Goal: Task Accomplishment & Management: Manage account settings

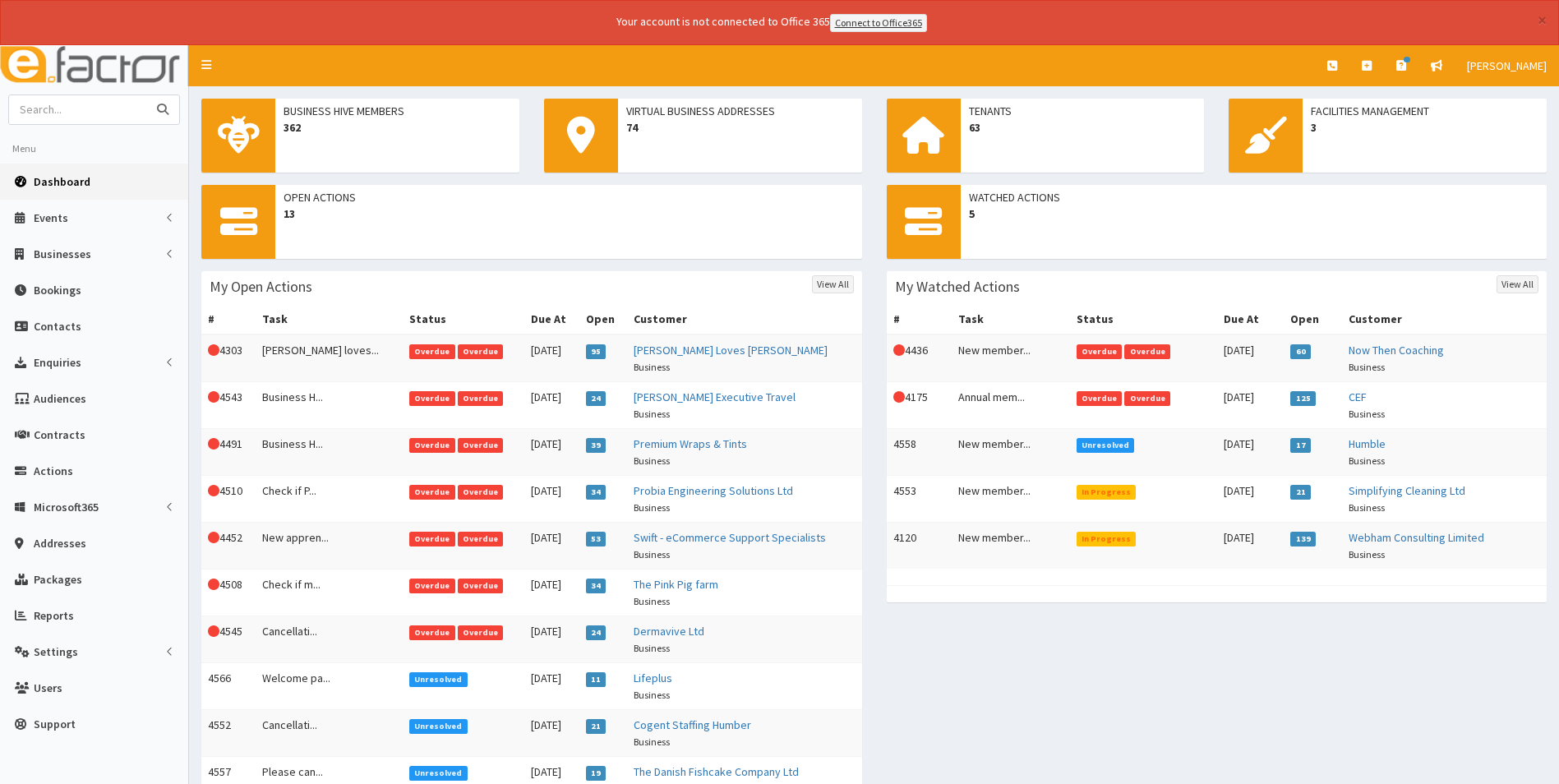
drag, startPoint x: 0, startPoint y: 0, endPoint x: 102, endPoint y: 118, distance: 156.0
click at [102, 118] on input "text" at bounding box center [78, 110] width 138 height 29
type input "pattinson"
click at [146, 96] on button "submit" at bounding box center [162, 110] width 33 height 29
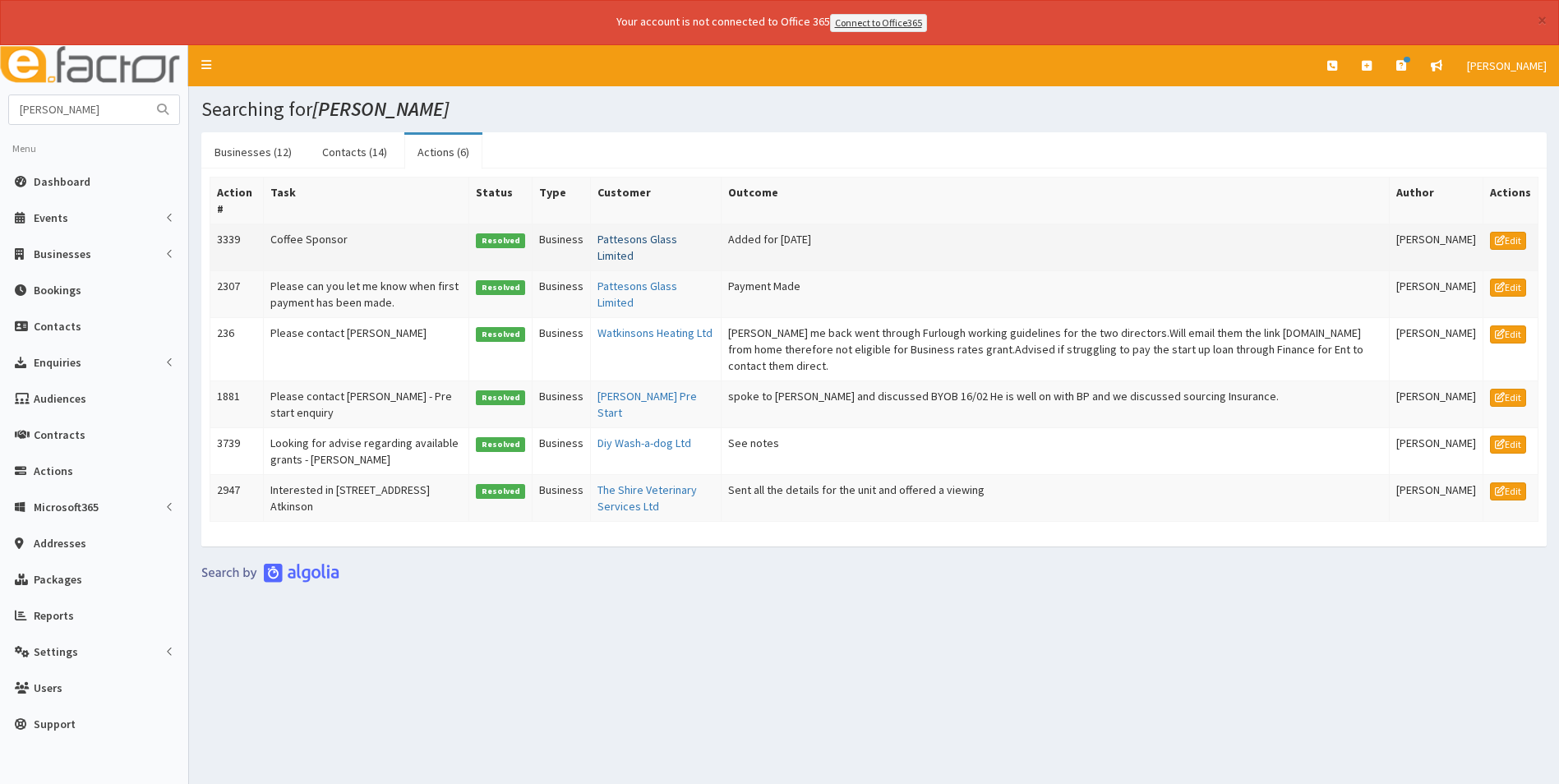
click at [618, 240] on link "Pattesons Glass Limited" at bounding box center [637, 247] width 80 height 31
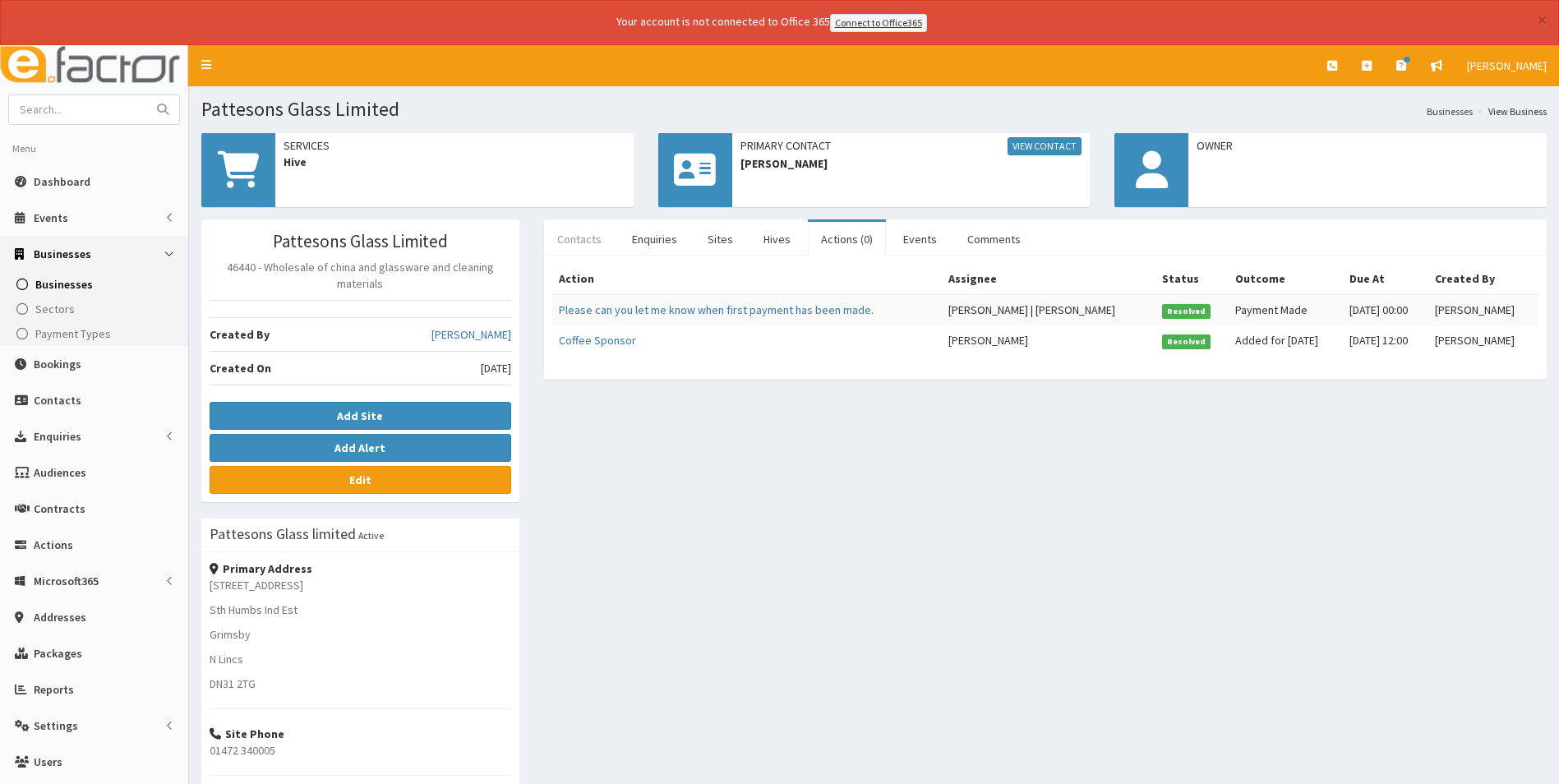
click at [586, 244] on link "Contacts" at bounding box center [579, 238] width 71 height 35
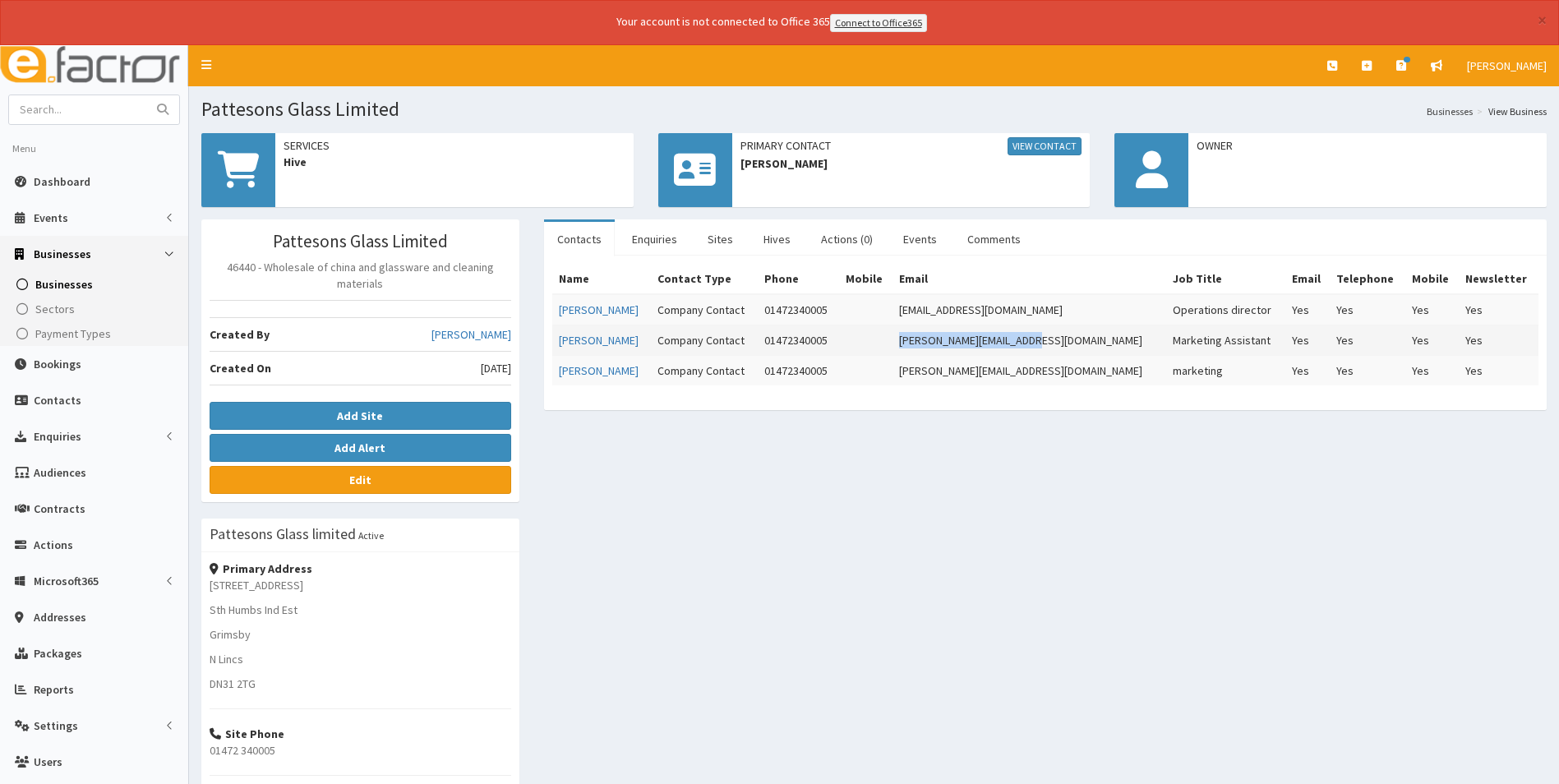
drag, startPoint x: 1073, startPoint y: 337, endPoint x: 940, endPoint y: 339, distance: 133.0
click at [940, 339] on td "lucy@pattesonglass.co.uk" at bounding box center [1029, 340] width 273 height 30
copy td "lucy@pattesonglass.co.uk"
click at [581, 343] on link "[PERSON_NAME]" at bounding box center [599, 339] width 80 height 14
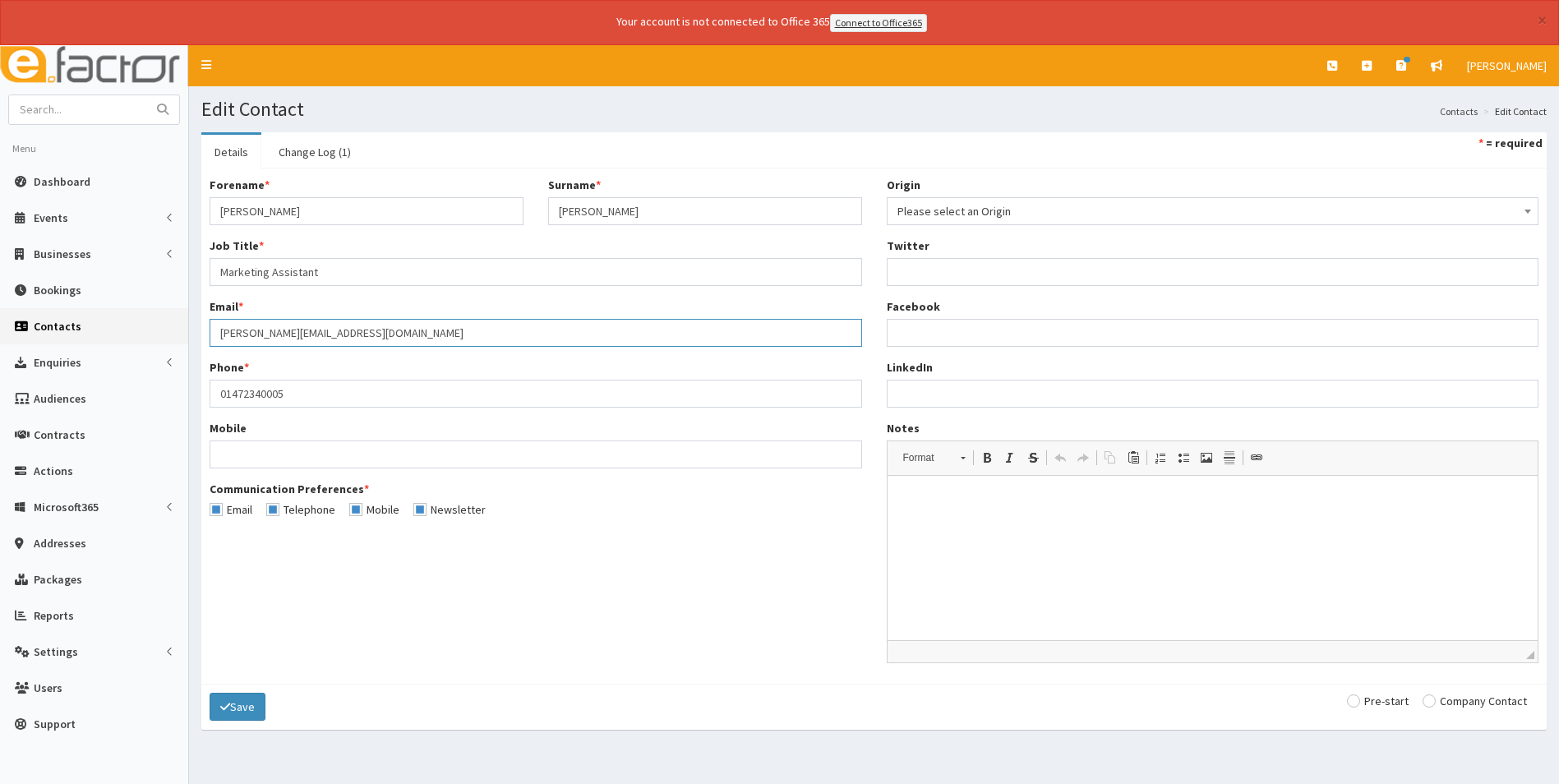
click at [290, 332] on input "lucy@pattesonglass.co.uk" at bounding box center [535, 332] width 652 height 28
type input "[PERSON_NAME][EMAIL_ADDRESS][DOMAIN_NAME]"
click at [240, 706] on button "Save" at bounding box center [238, 706] width 56 height 28
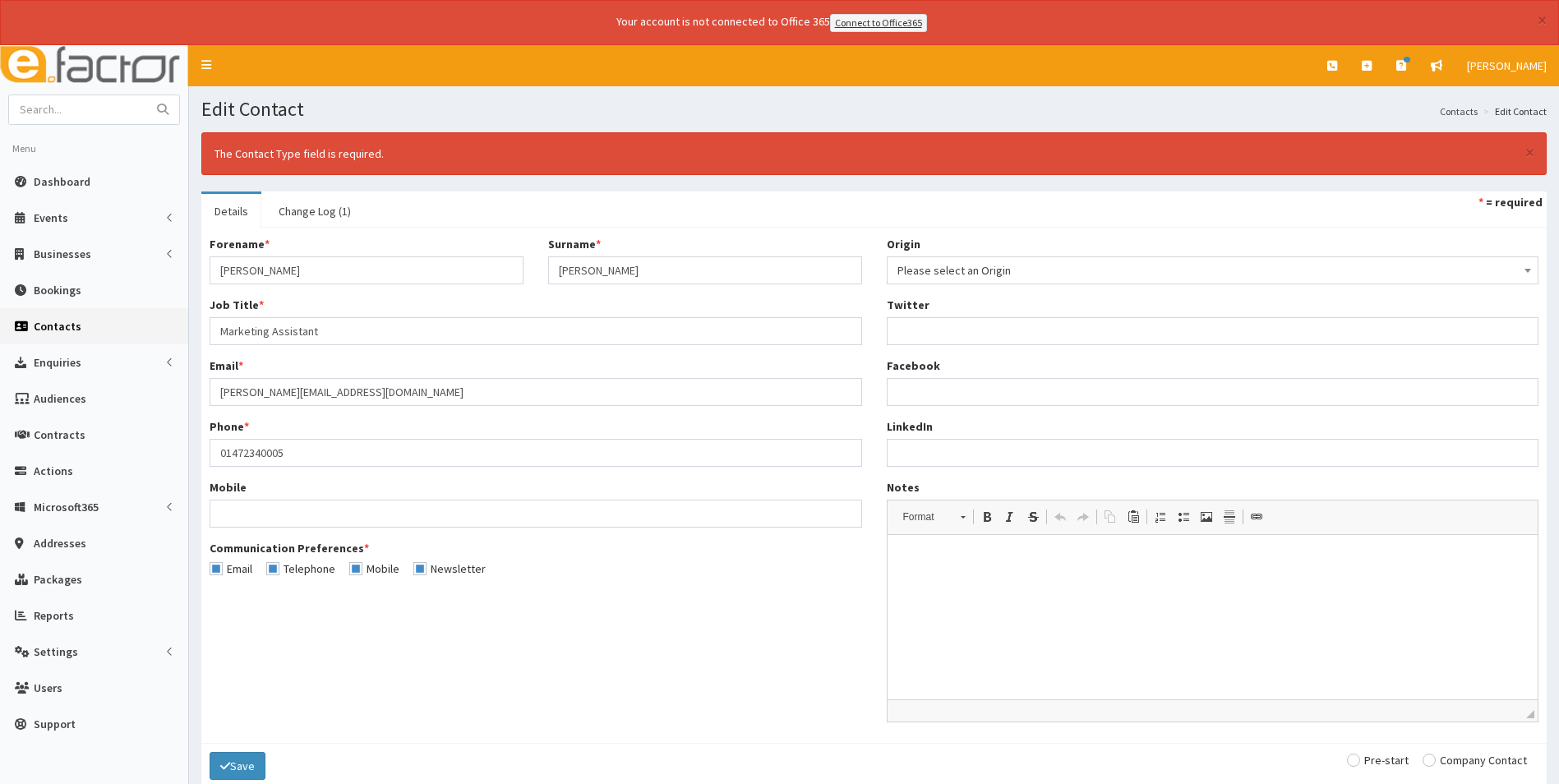
click at [1435, 758] on input "radio" at bounding box center [1474, 760] width 104 height 12
radio input "true"
click at [248, 758] on button "Save" at bounding box center [238, 765] width 56 height 28
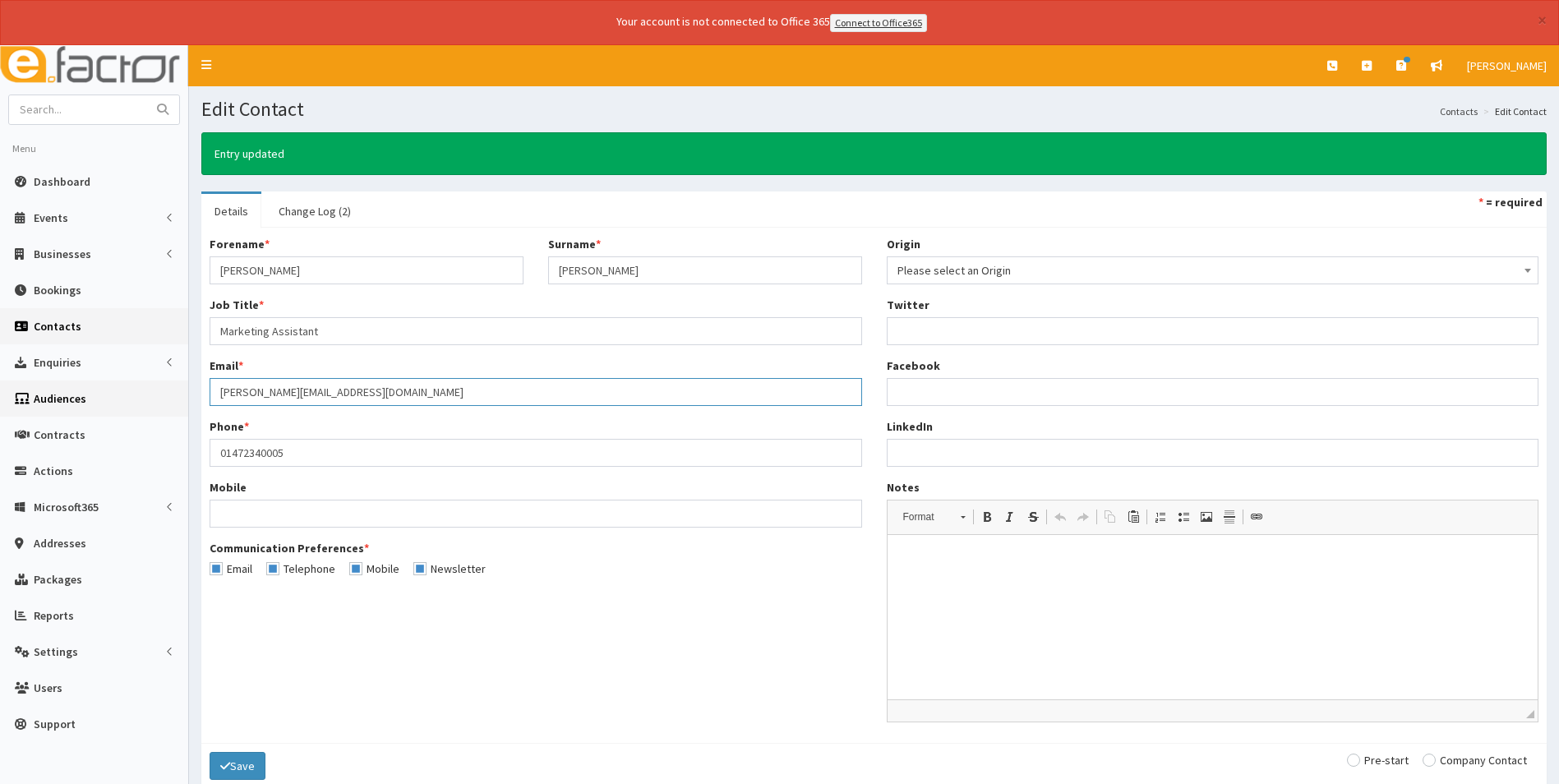
drag, startPoint x: 378, startPoint y: 393, endPoint x: 187, endPoint y: 393, distance: 191.0
click at [187, 393] on div "E Toggle navigation Quick Create Create Business Create Booking Create Contact" at bounding box center [779, 452] width 1559 height 814
click at [117, 110] on input "text" at bounding box center [78, 110] width 138 height 29
type input "pattison"
click at [146, 96] on button "submit" at bounding box center [162, 110] width 33 height 29
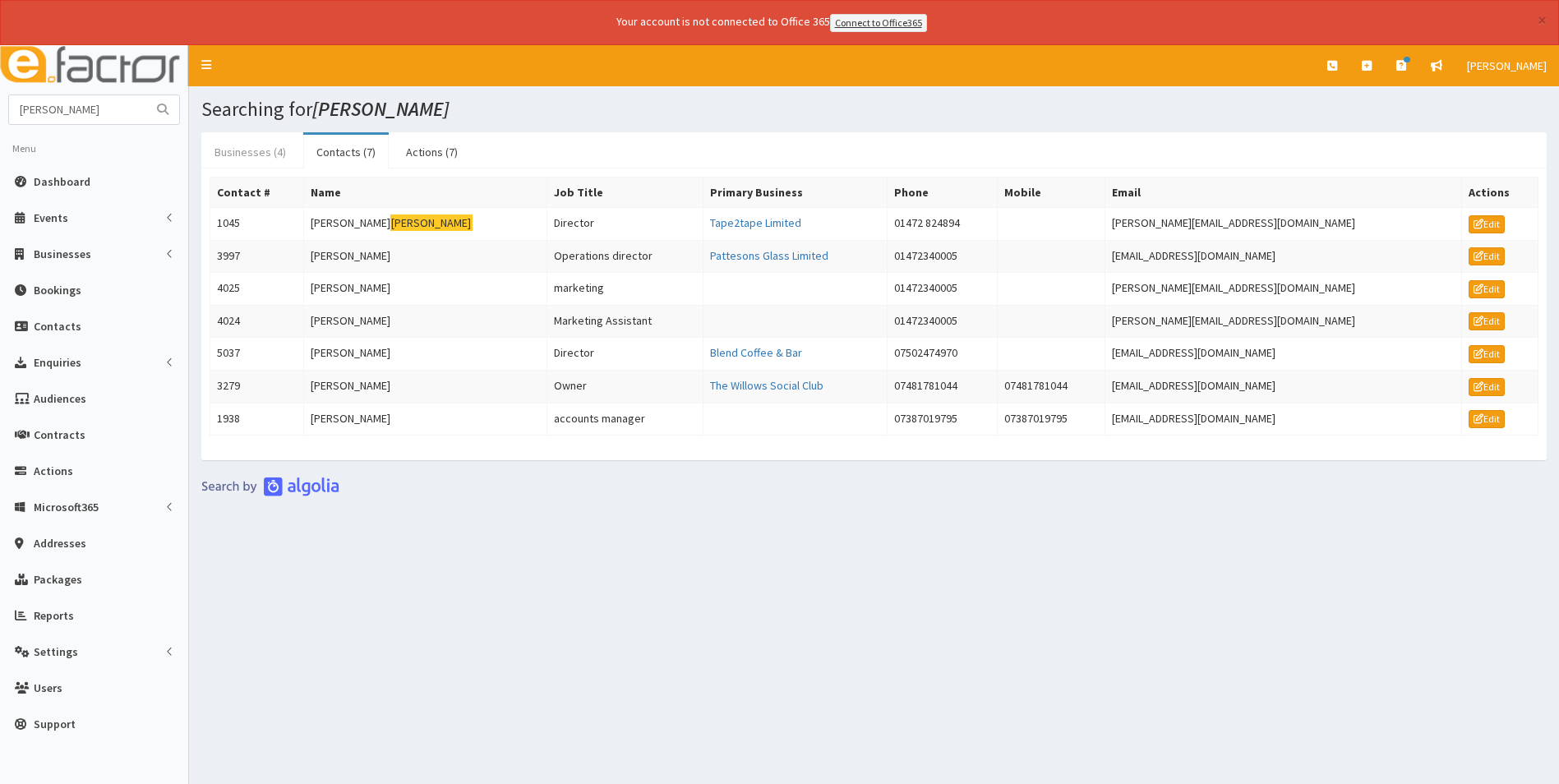
click at [253, 152] on link "Businesses (4)" at bounding box center [250, 151] width 98 height 35
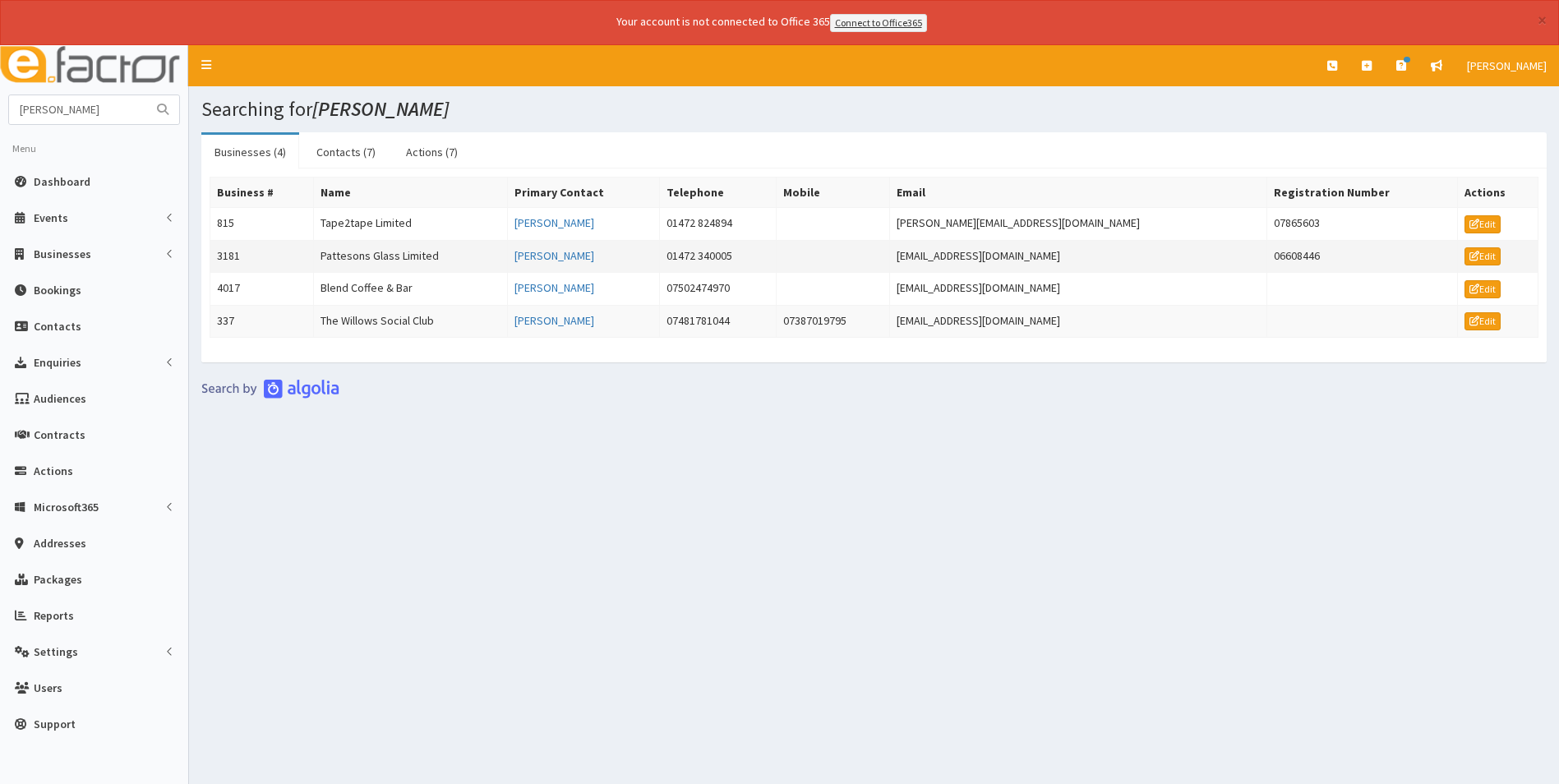
click at [414, 255] on td "Pattesons Glass Limited" at bounding box center [410, 256] width 194 height 33
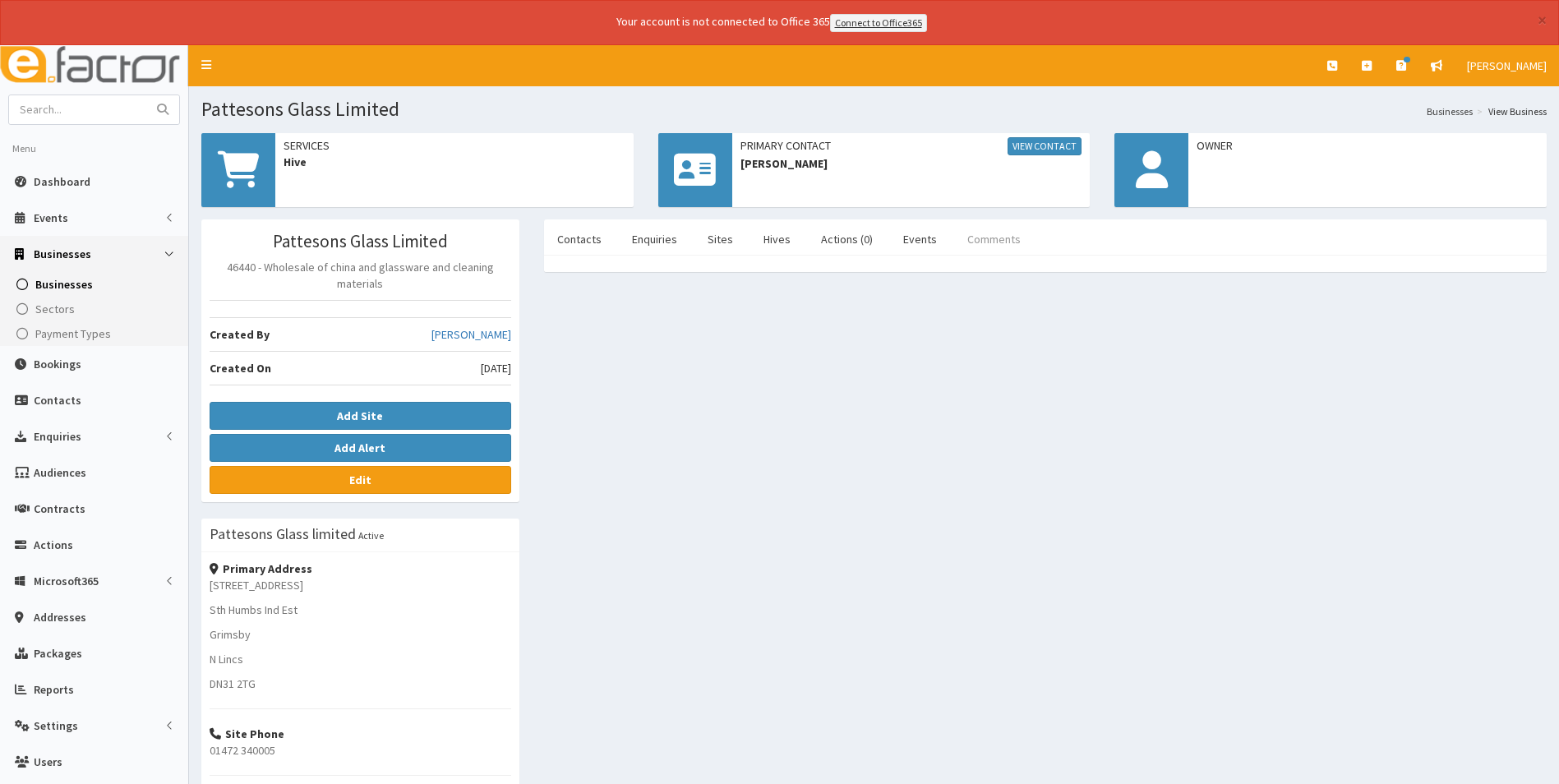
click at [994, 243] on link "Comments" at bounding box center [994, 238] width 80 height 35
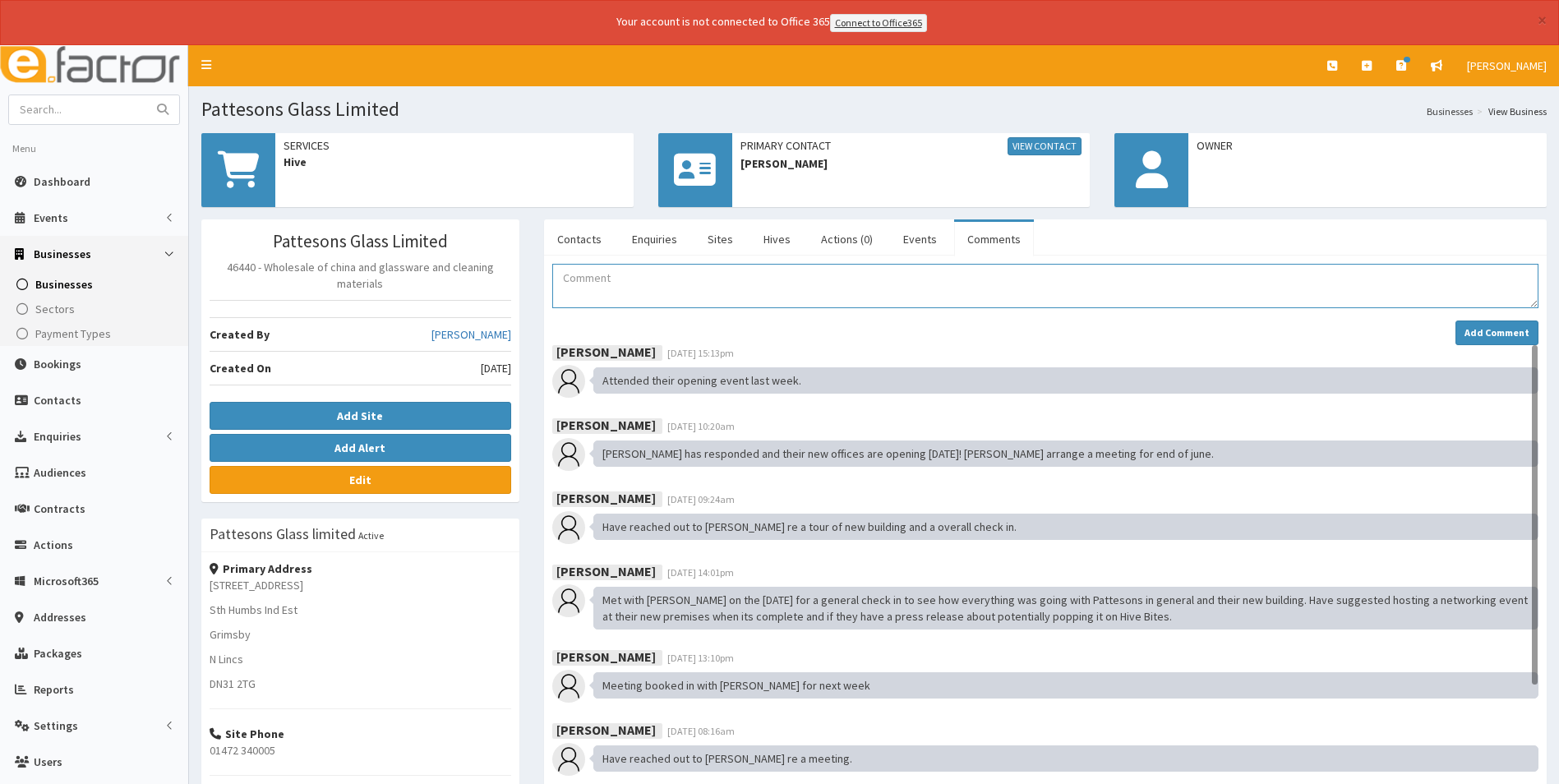
click at [658, 290] on textarea "Comment" at bounding box center [1046, 286] width 986 height 44
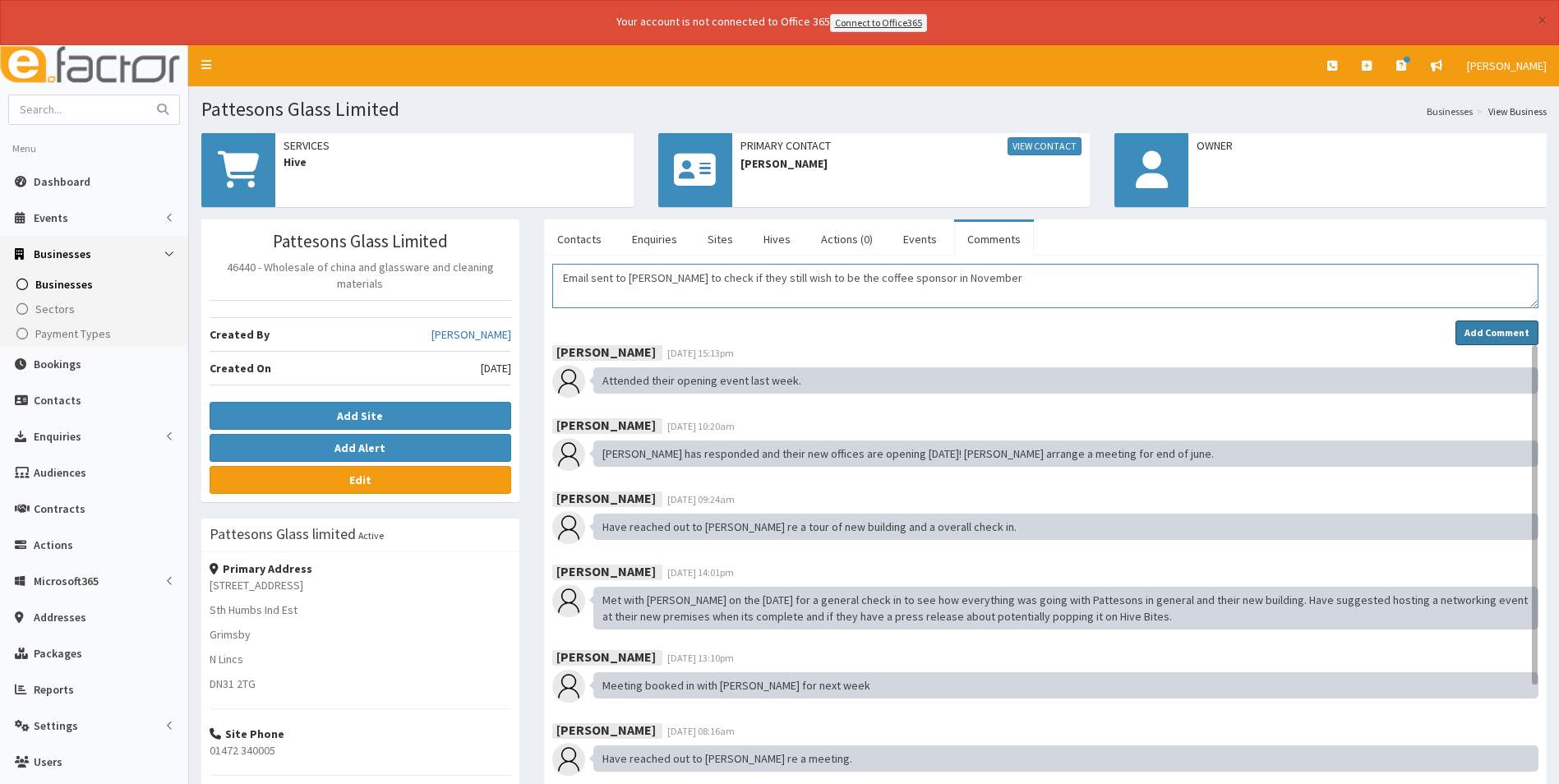
type textarea "Email sent to [PERSON_NAME] to check if they still wish to be the coffee sponso…"
click at [1481, 333] on strong "Add Comment" at bounding box center [1496, 332] width 65 height 13
